Goal: Information Seeking & Learning: Learn about a topic

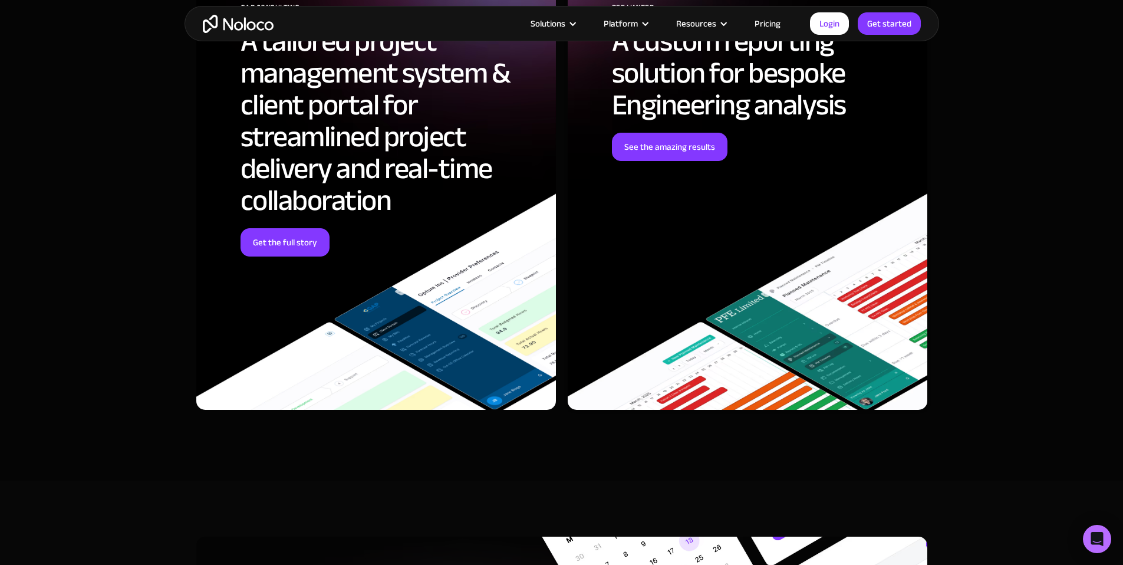
scroll to position [3677, 0]
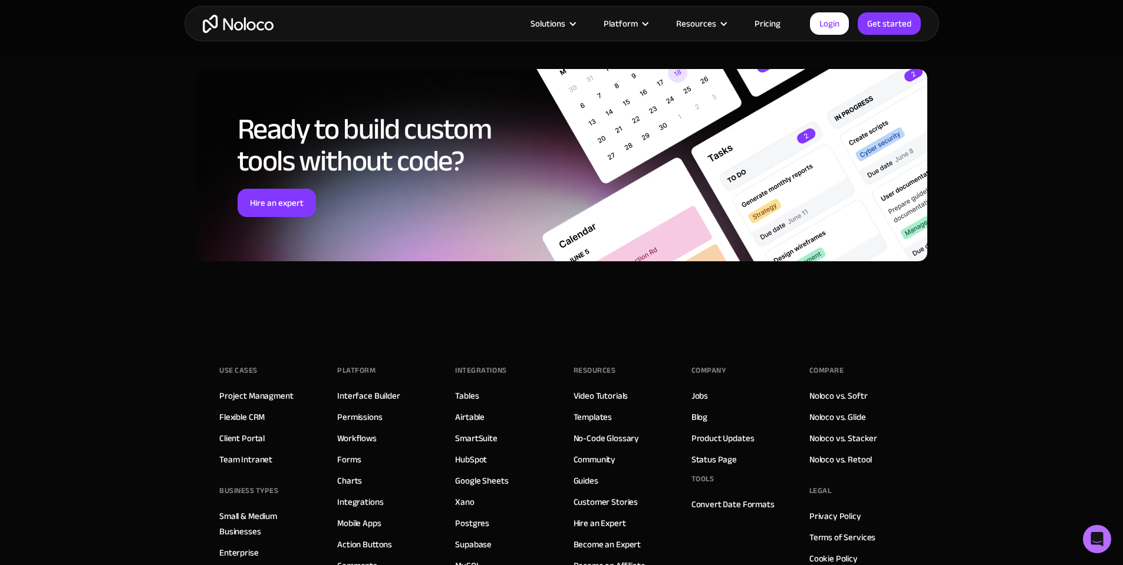
scroll to position [4936, 0]
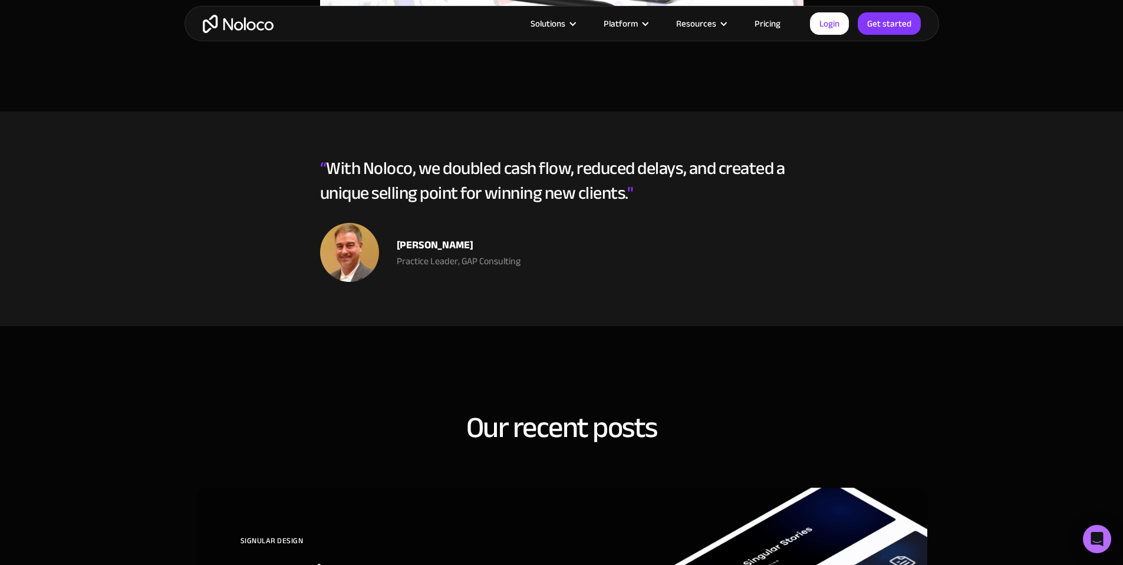
scroll to position [3144, 0]
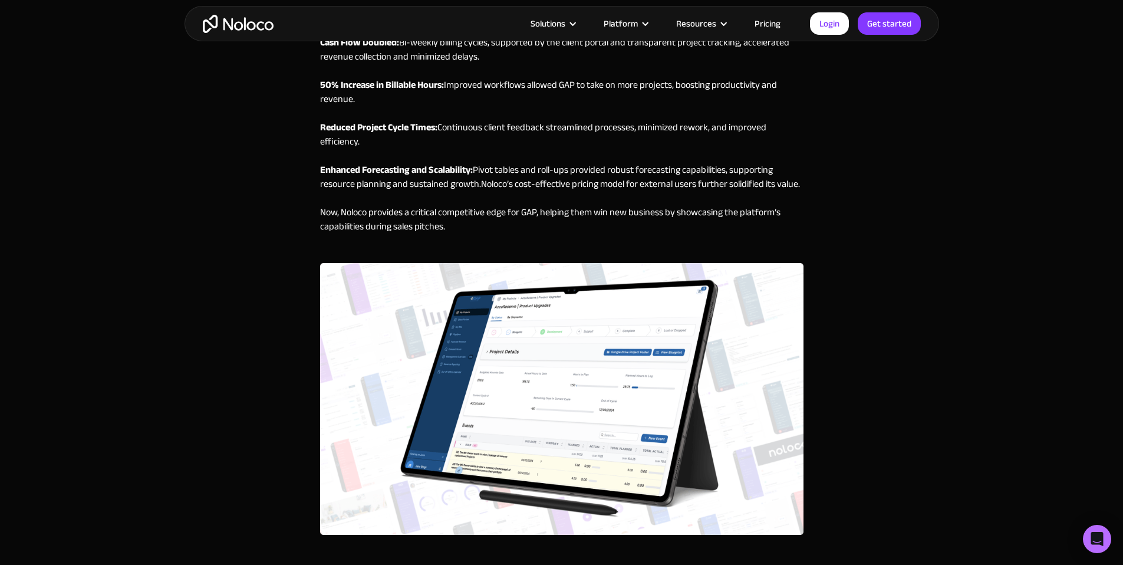
click at [502, 319] on img at bounding box center [561, 399] width 483 height 272
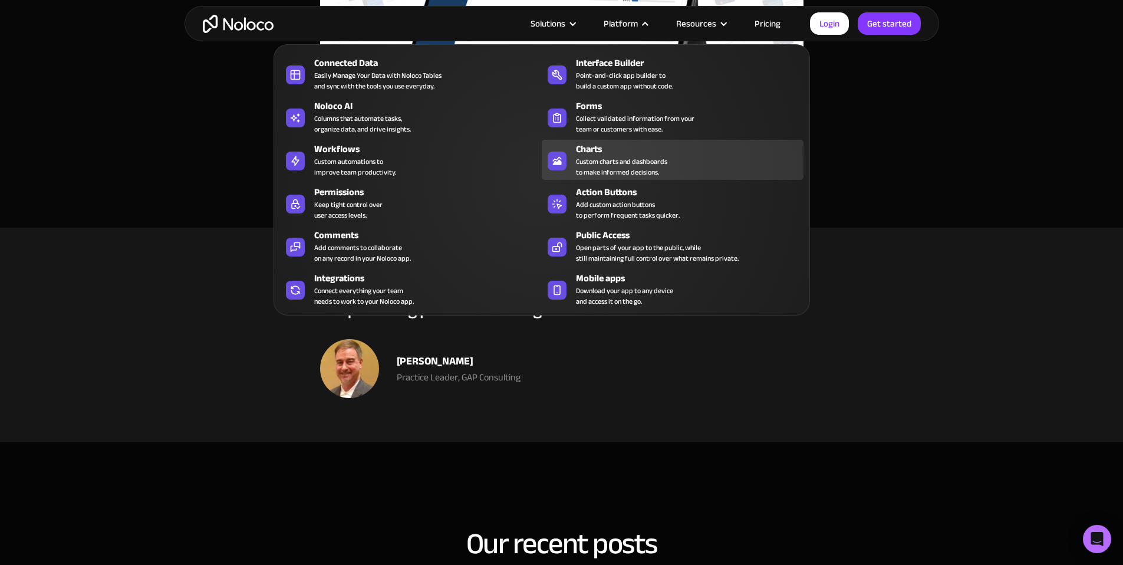
scroll to position [2949, 0]
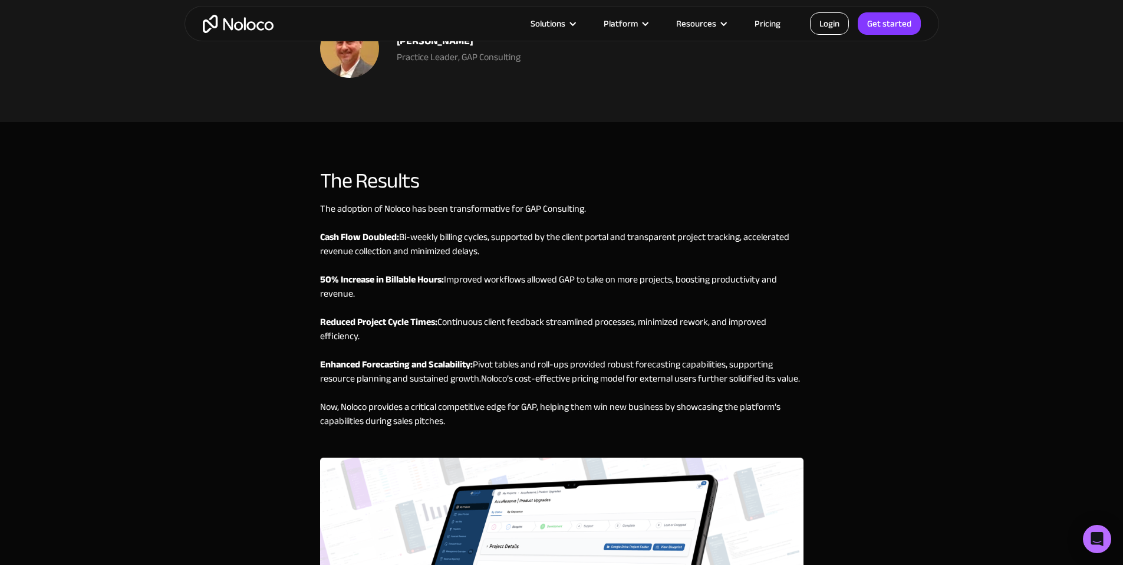
click at [827, 21] on link "Login" at bounding box center [829, 23] width 39 height 22
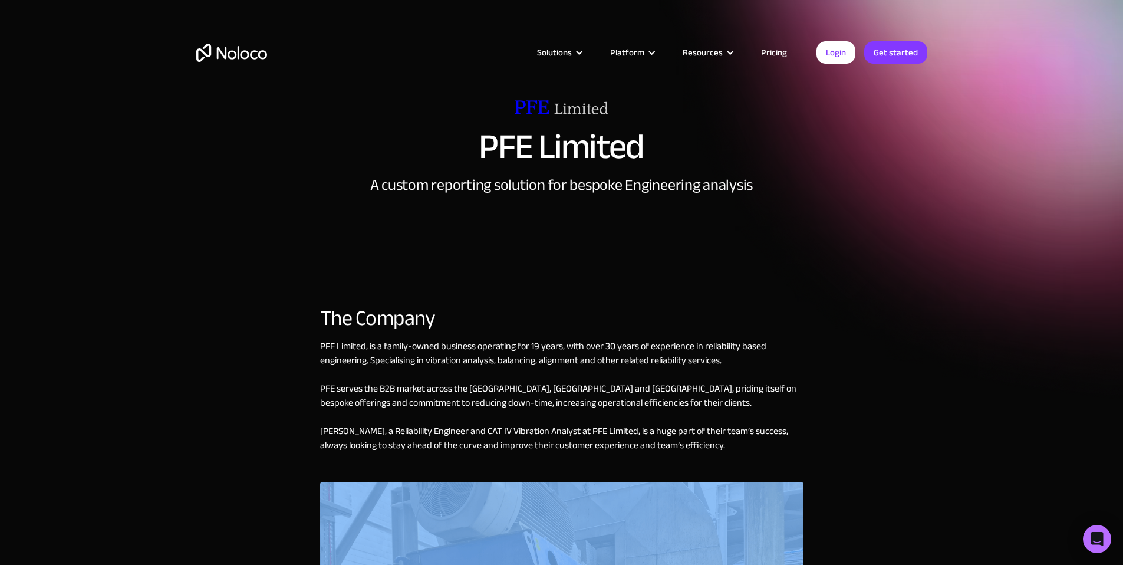
drag, startPoint x: 905, startPoint y: 121, endPoint x: 786, endPoint y: 100, distance: 121.5
click at [905, 121] on div "PFE Limited A custom reporting solution for bespoke Engineering analysis" at bounding box center [561, 147] width 731 height 94
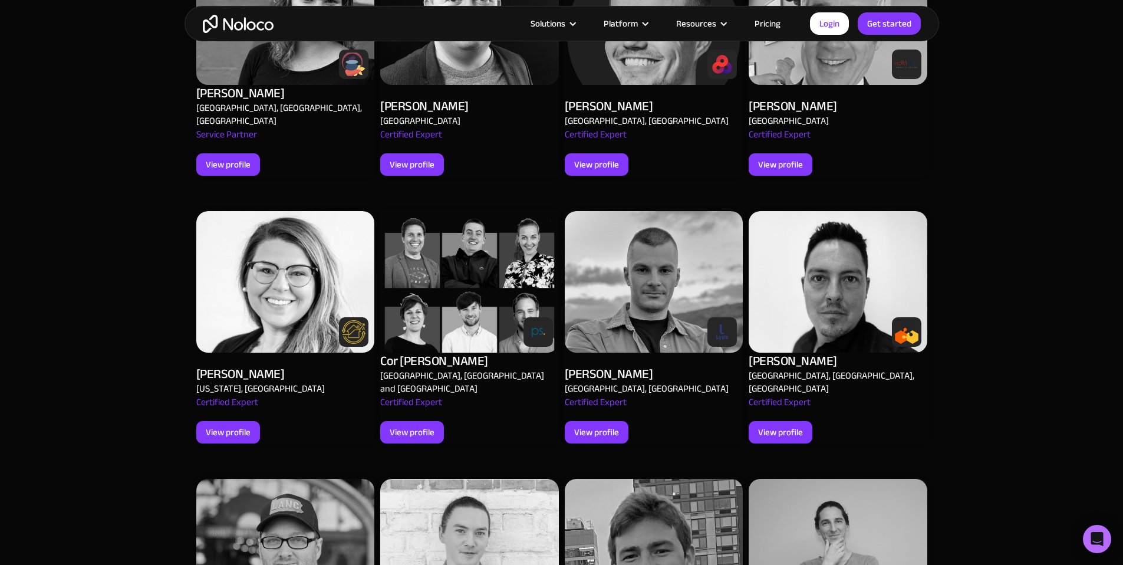
scroll to position [143, 0]
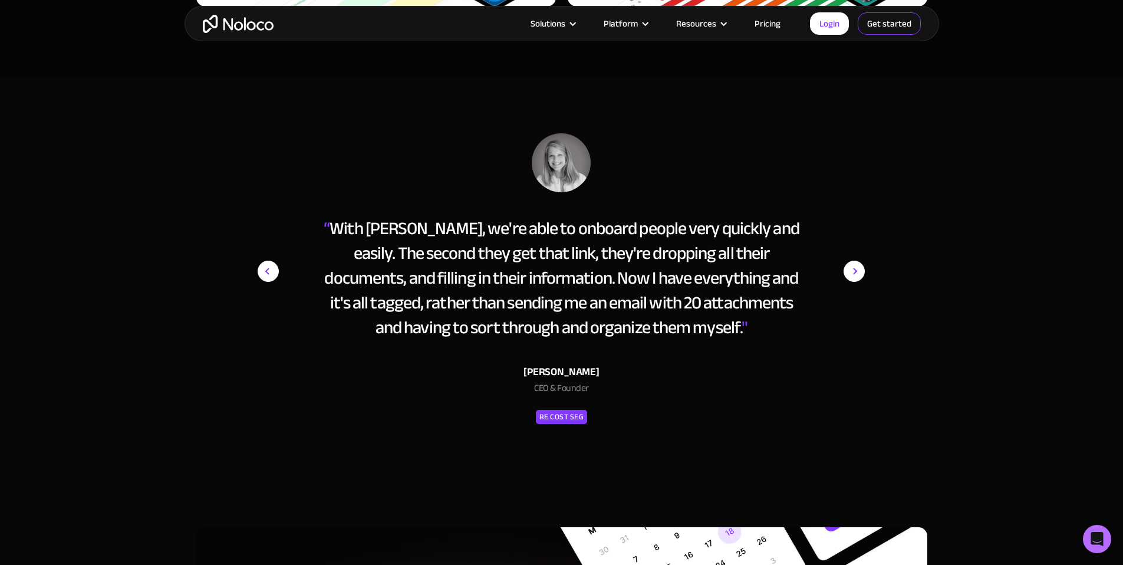
scroll to position [6767, 0]
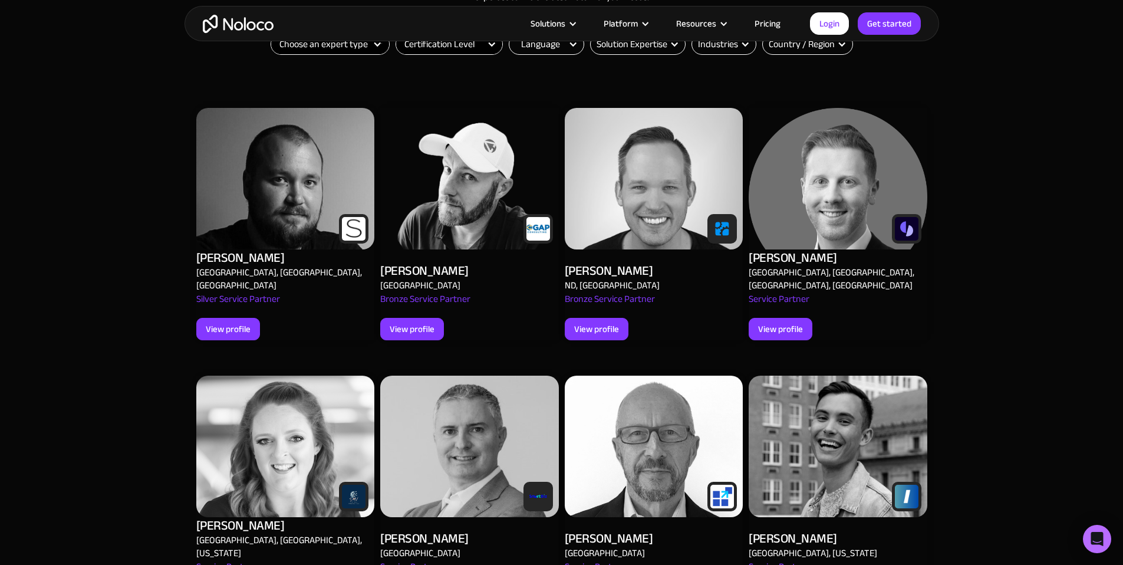
scroll to position [400, 0]
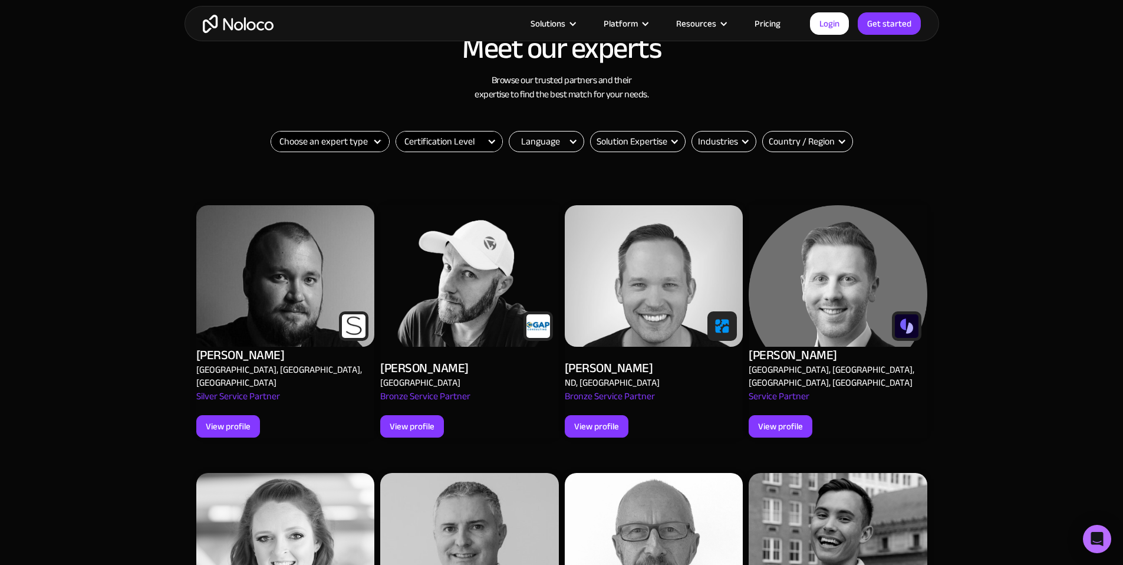
click at [466, 142] on select "Certification Level Not Certified Certified Expert Level 1" at bounding box center [449, 141] width 106 height 20
select select "Certified Expert Level 1"
click at [396, 131] on select "Certification Level Not Certified Certified Expert Level 1" at bounding box center [449, 141] width 106 height 20
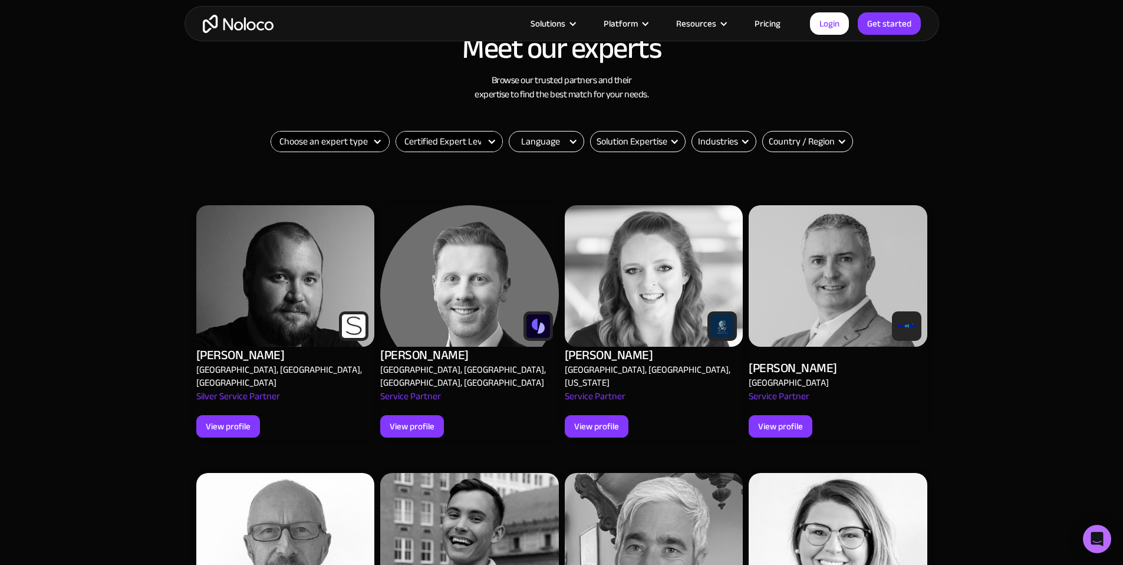
click at [355, 143] on select "Choose an expert type Agency Freelancer" at bounding box center [330, 141] width 118 height 20
click at [271, 131] on select "Choose an expert type Agency Freelancer" at bounding box center [330, 141] width 118 height 20
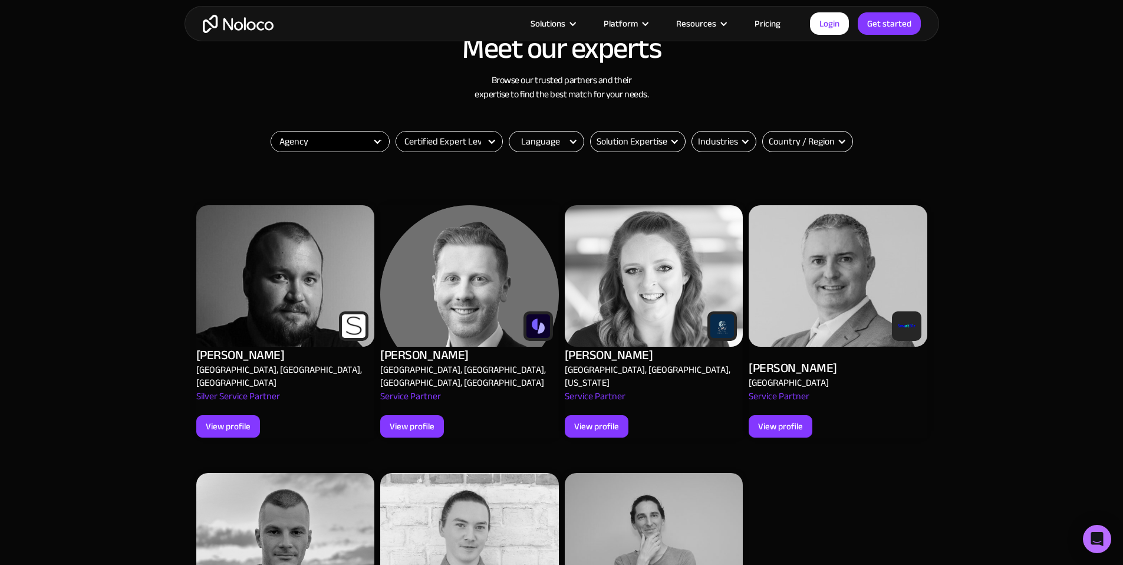
click at [358, 133] on select "Choose an expert type Agency Freelancer" at bounding box center [330, 141] width 118 height 20
select select "Freelancer"
click at [271, 131] on select "Choose an expert type Agency Freelancer" at bounding box center [330, 141] width 118 height 20
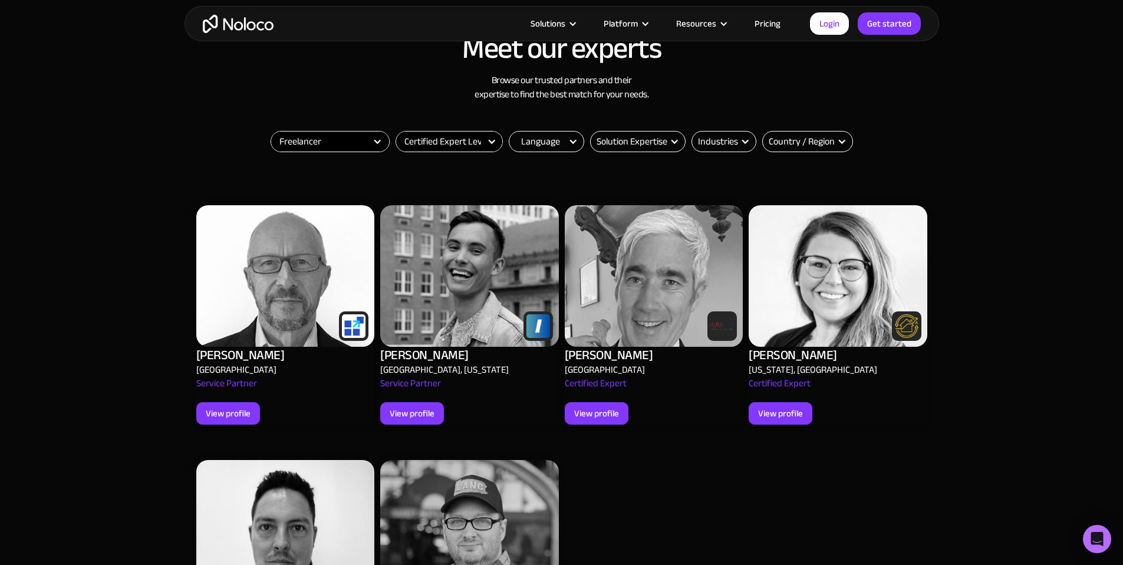
click at [464, 143] on select "Certification Level Not Certified Certified Expert Level 1" at bounding box center [449, 141] width 106 height 20
select select "Not Certified"
click at [396, 131] on select "Certification Level Not Certified Certified Expert Level 1" at bounding box center [449, 141] width 106 height 20
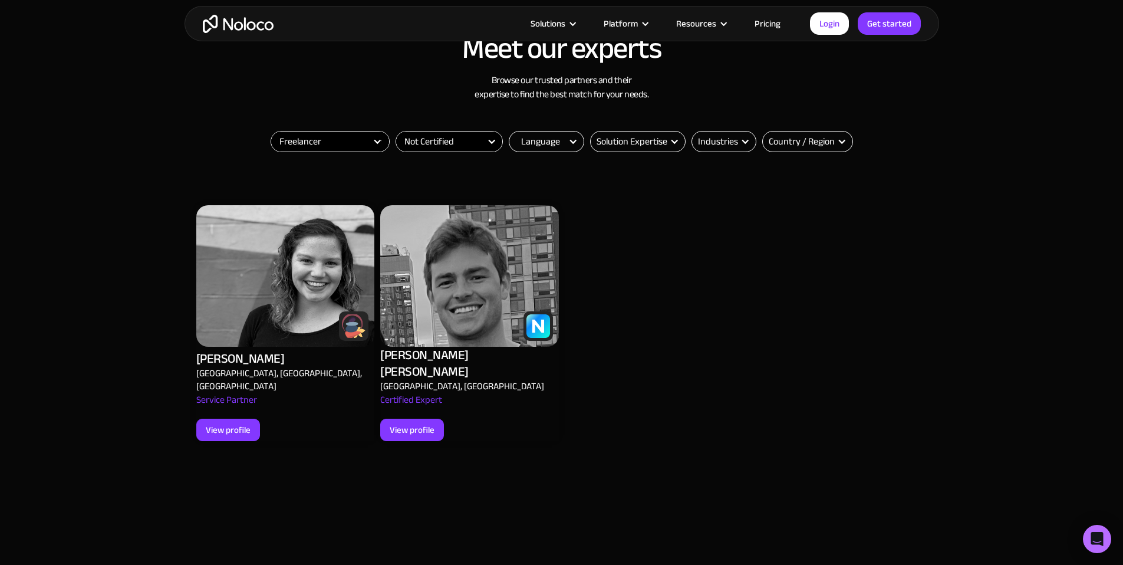
click at [474, 146] on select "Certification Level Not Certified Certified Expert Level 1" at bounding box center [449, 141] width 106 height 20
select select "Filter"
click at [396, 131] on select "Certification Level Not Certified Certified Expert Level 1" at bounding box center [449, 141] width 106 height 20
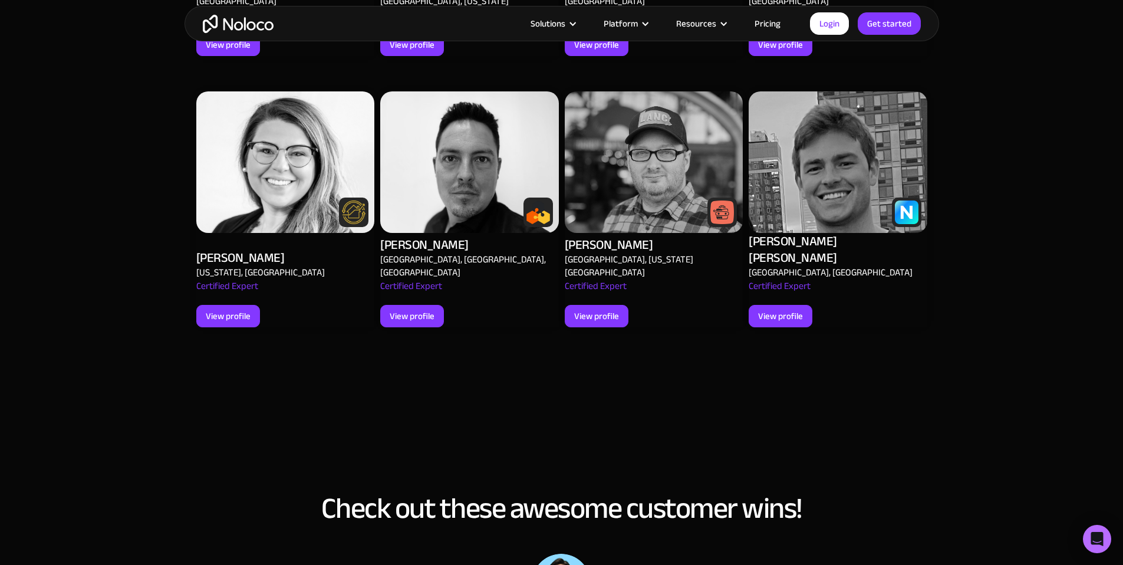
scroll to position [787, 0]
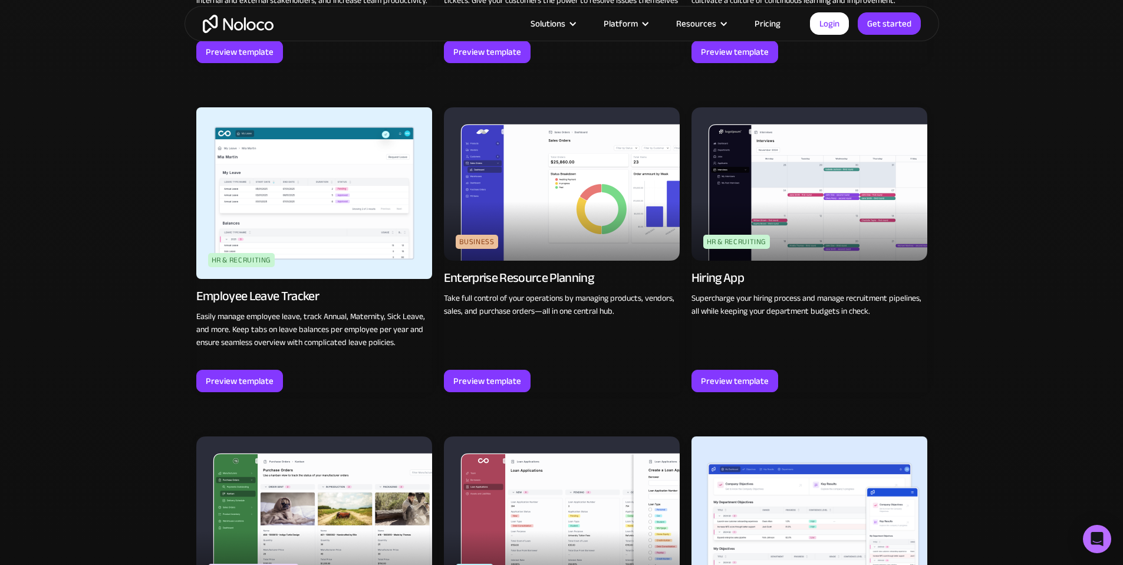
scroll to position [1462, 0]
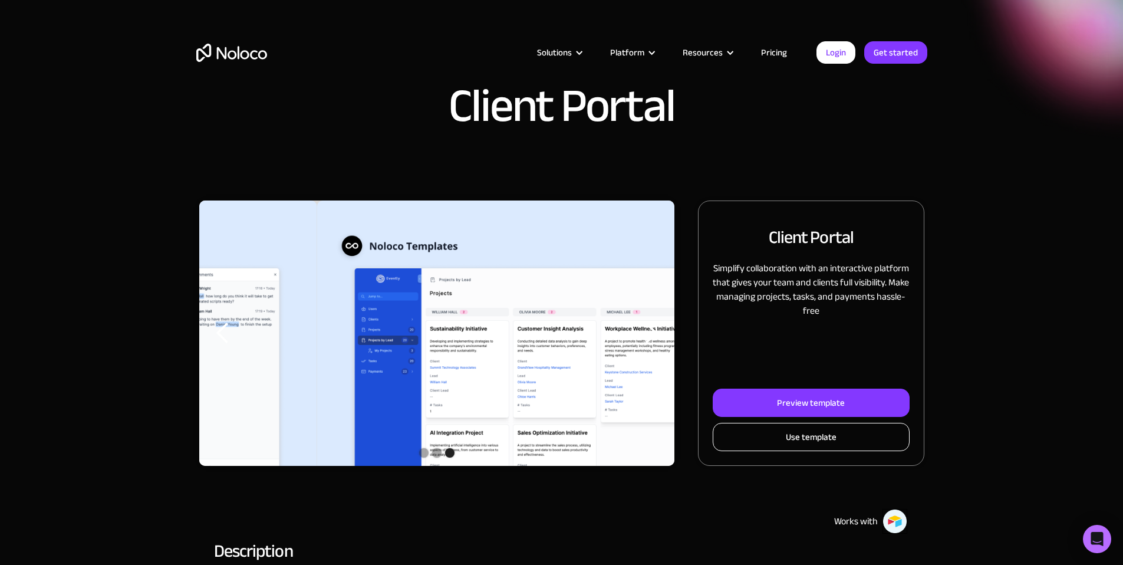
click at [815, 451] on link "Use template" at bounding box center [811, 437] width 196 height 28
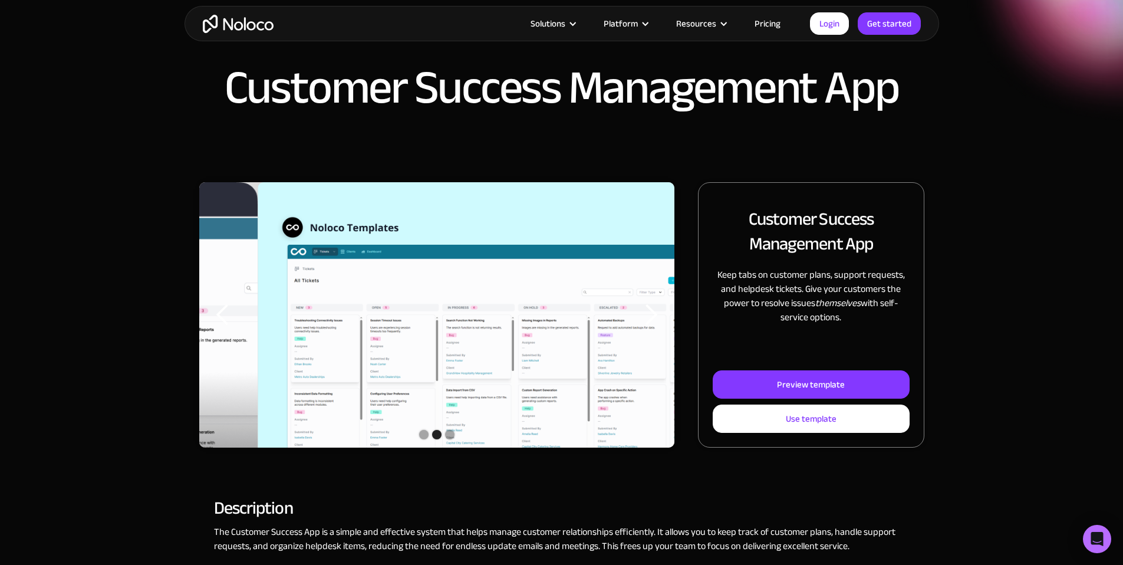
scroll to position [149, 0]
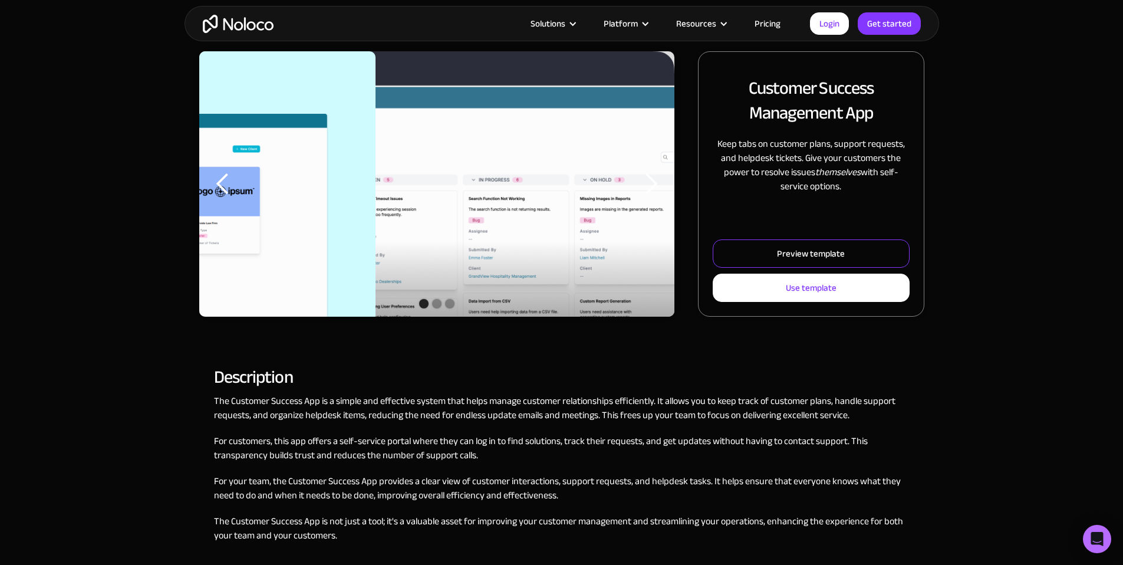
click at [833, 268] on link "Preview template" at bounding box center [811, 253] width 196 height 28
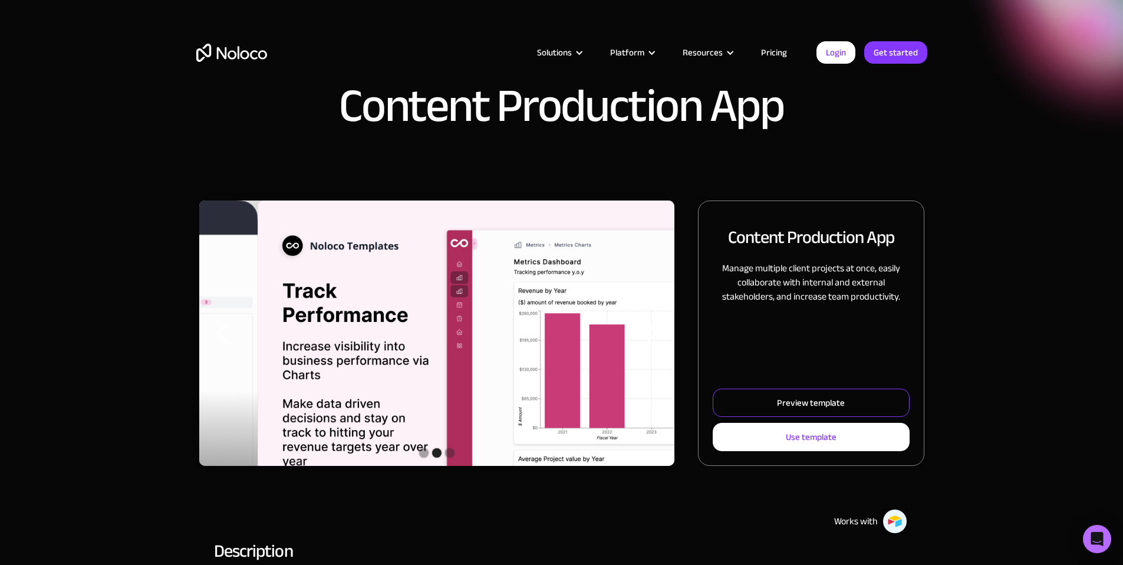
click at [818, 417] on link "Preview template" at bounding box center [811, 402] width 196 height 28
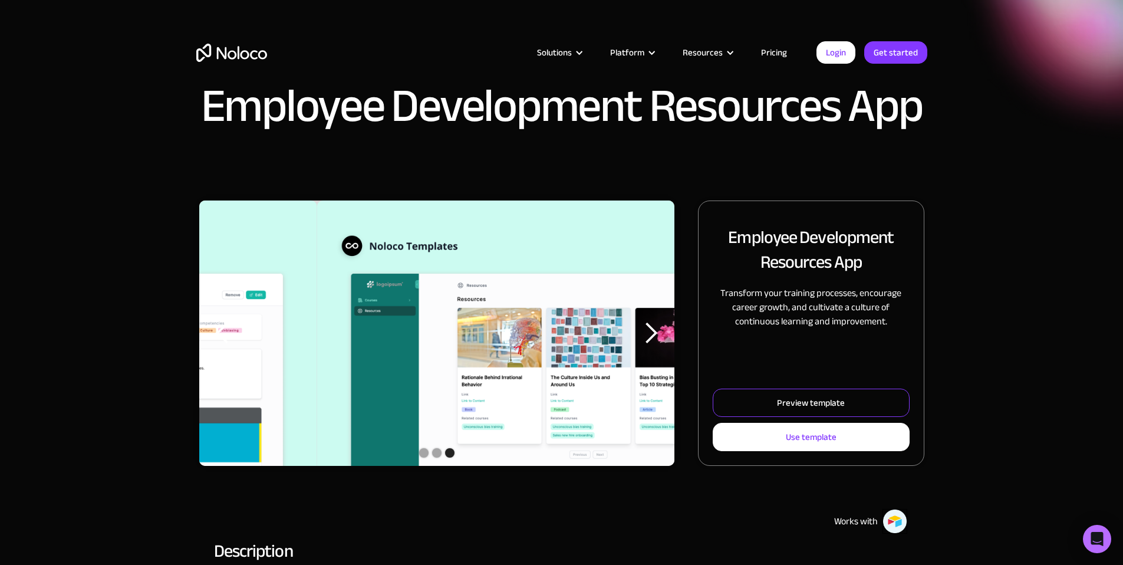
click at [814, 417] on link "Preview template" at bounding box center [811, 402] width 196 height 28
